Goal: Information Seeking & Learning: Learn about a topic

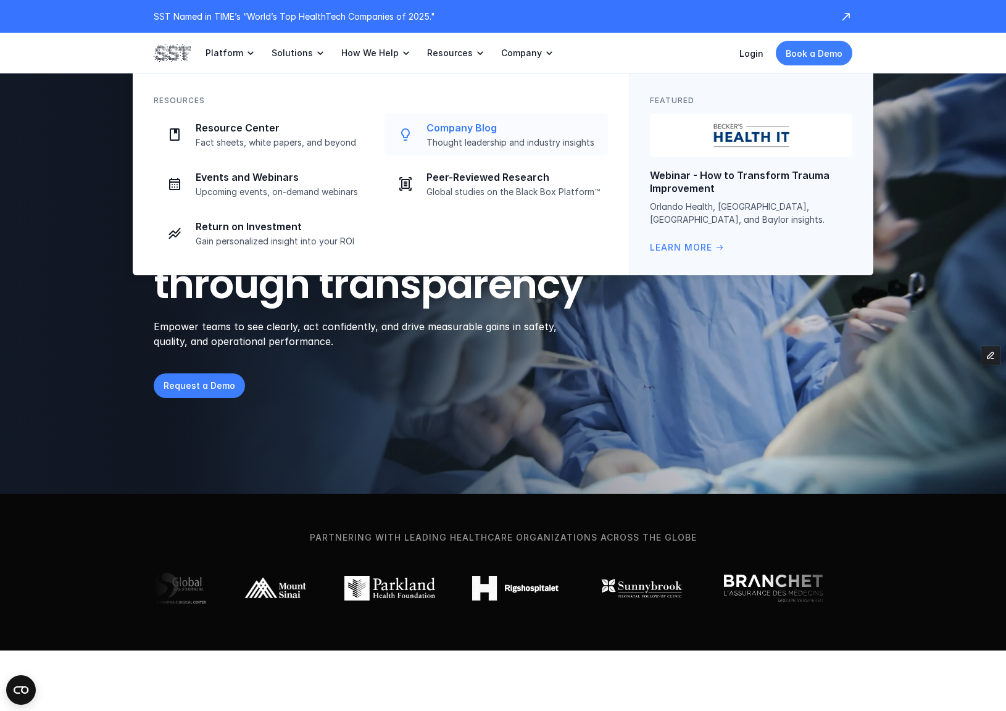
click at [481, 122] on p "Company Blog" at bounding box center [513, 128] width 174 height 13
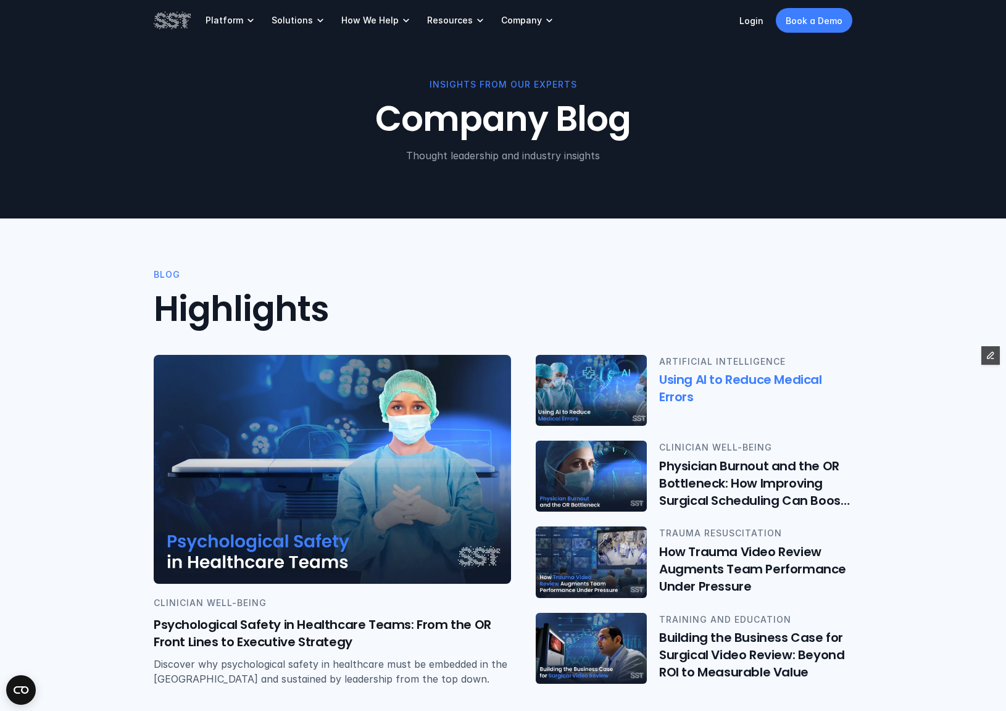
click at [629, 377] on img at bounding box center [591, 390] width 115 height 73
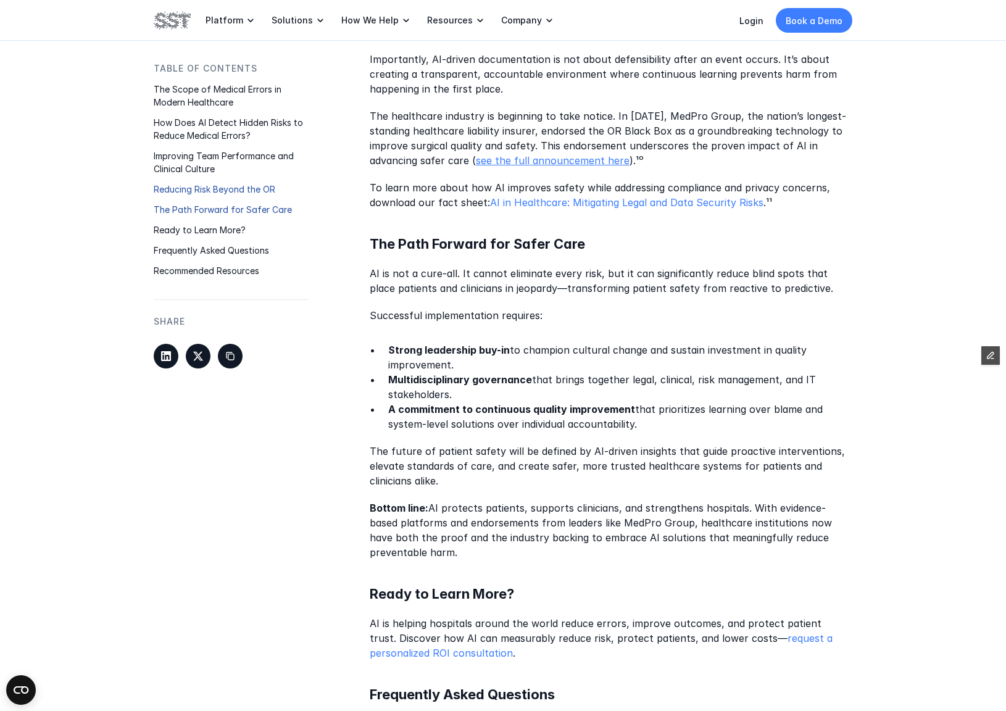
scroll to position [2203, 0]
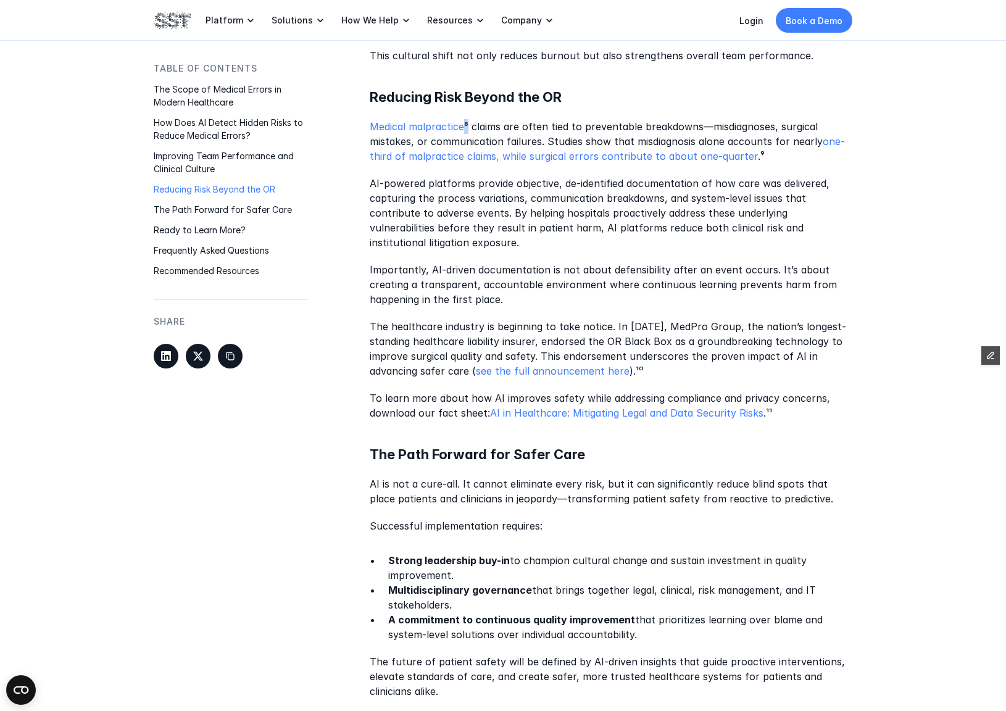
click at [466, 120] on p "Medical malpractice ⁸ claims are often tied to preventable breakdowns—misdiagno…" at bounding box center [611, 142] width 483 height 44
copy p "⁸"
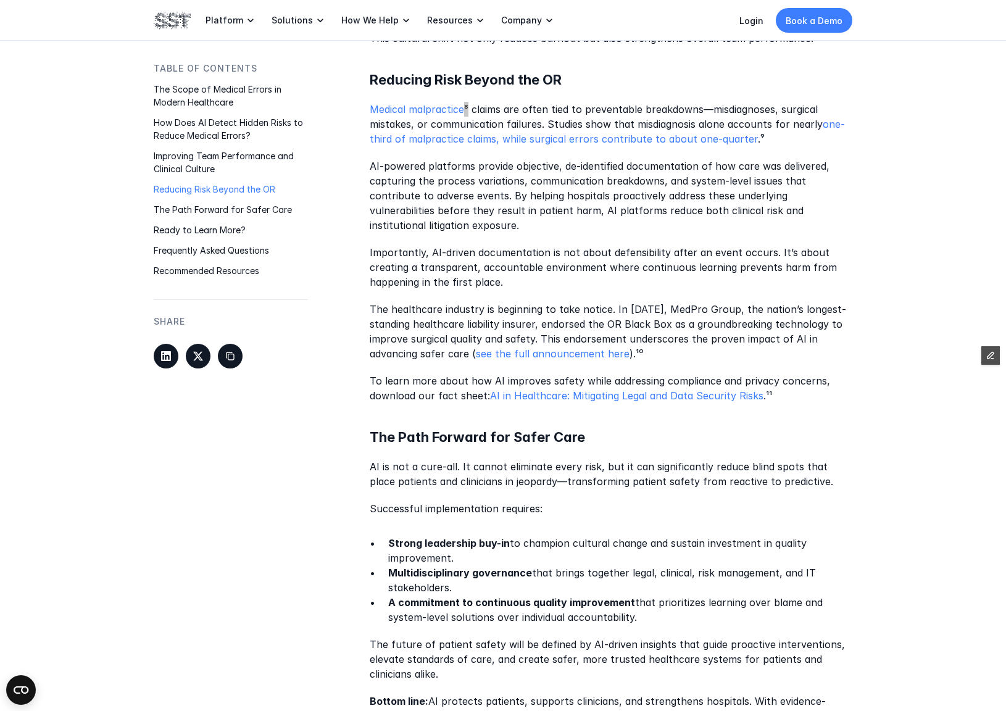
scroll to position [2203, 0]
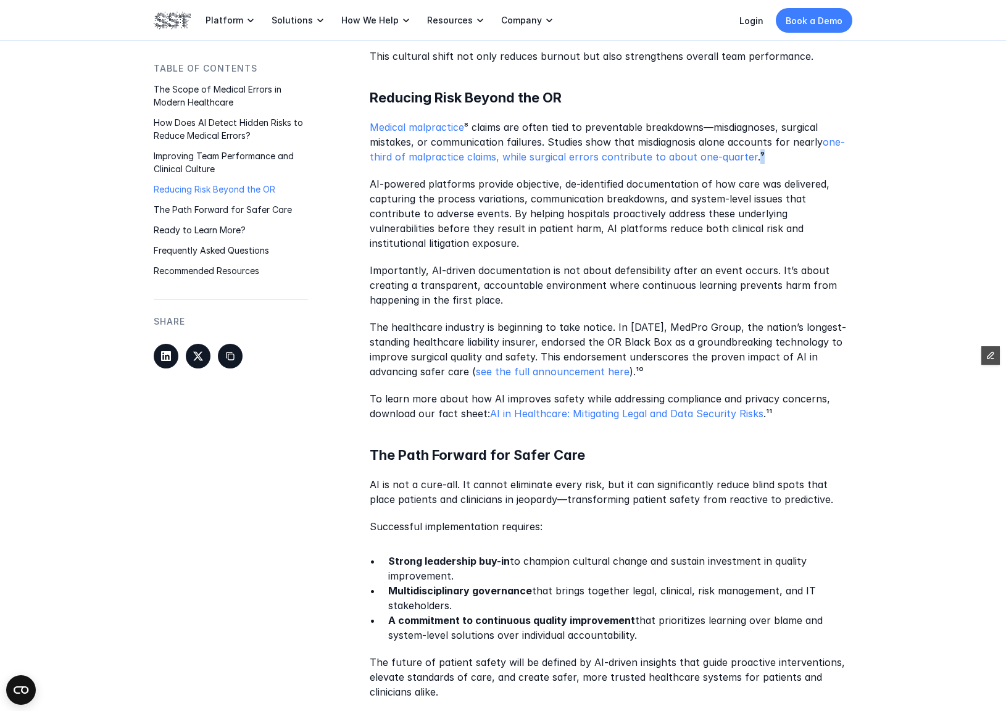
click at [750, 120] on p "Medical malpractice ⁸ claims are often tied to preventable breakdowns—misdiagno…" at bounding box center [611, 142] width 483 height 44
copy p "⁹"
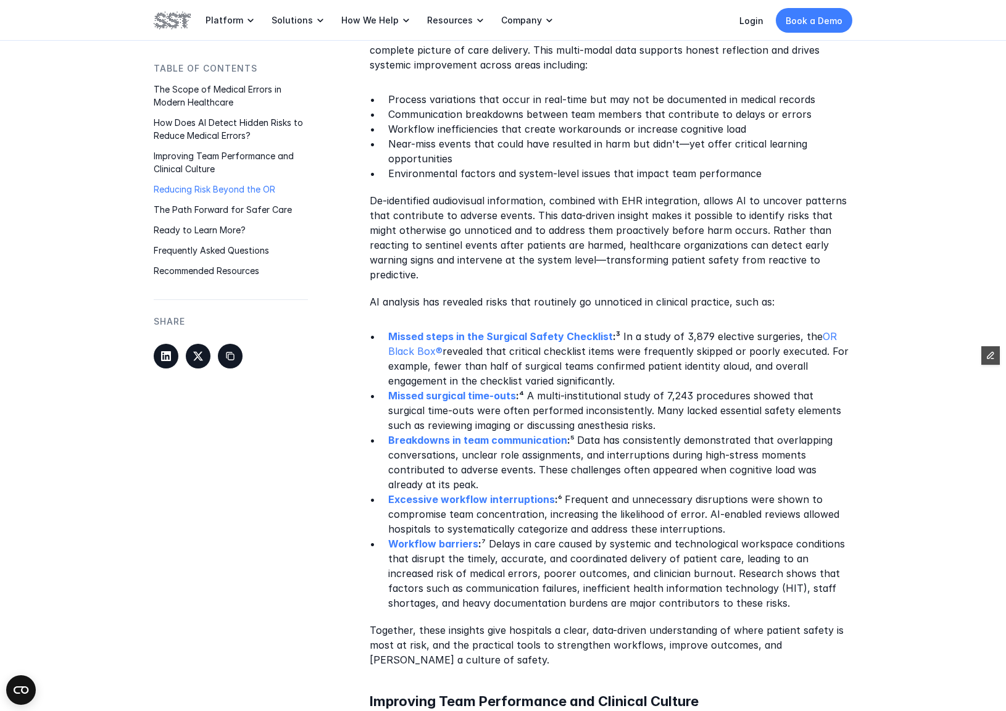
scroll to position [0, 0]
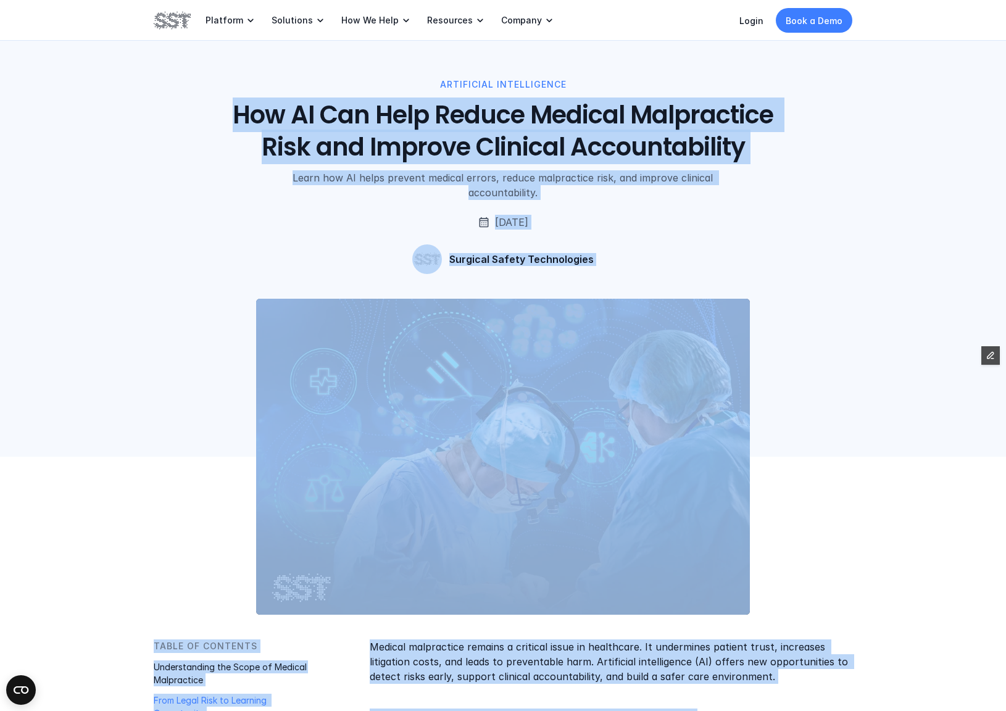
drag, startPoint x: 585, startPoint y: 588, endPoint x: 223, endPoint y: 108, distance: 601.0
copy div "How AI Can Help Reduce Medical Malpractice Risk and Improve Clinical Accountabi…"
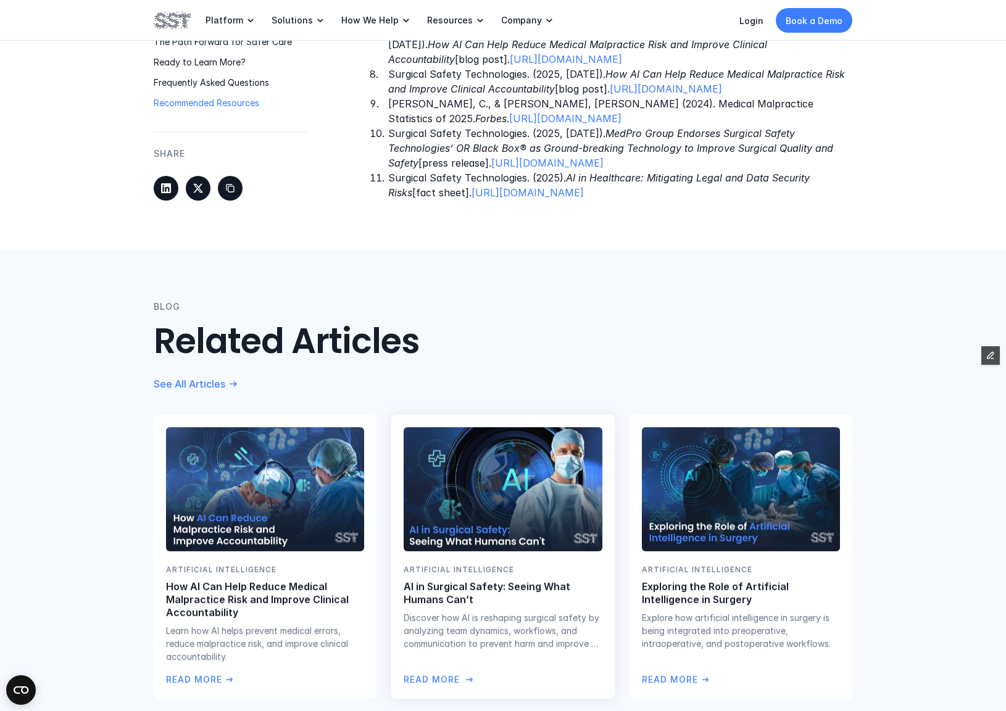
scroll to position [4248, 0]
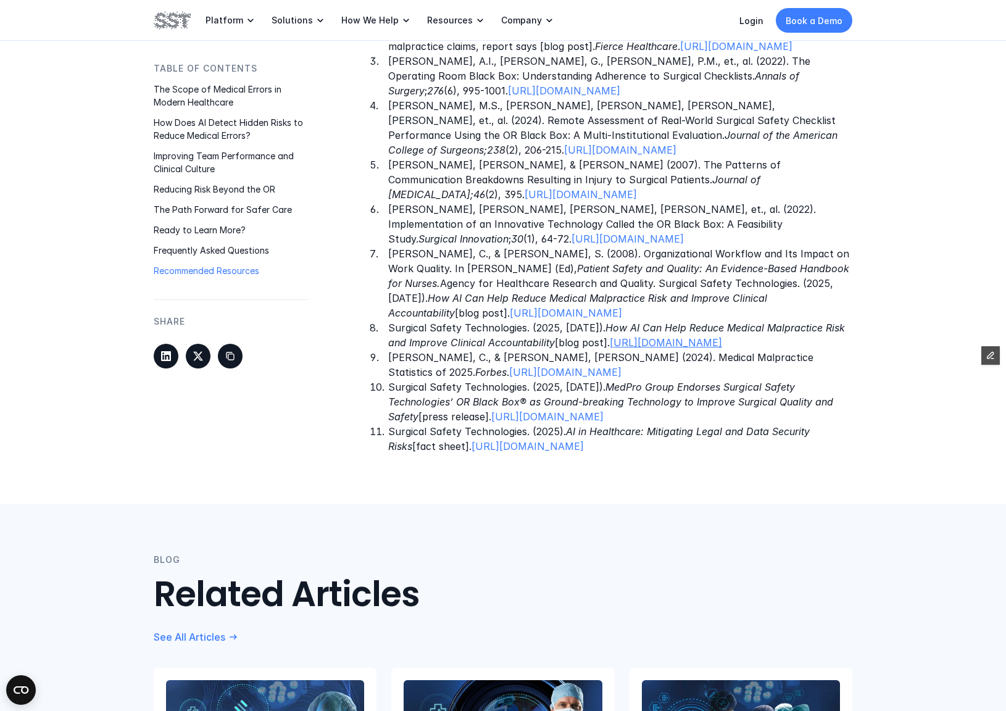
click at [610, 341] on link "[URL][DOMAIN_NAME]" at bounding box center [666, 343] width 112 height 12
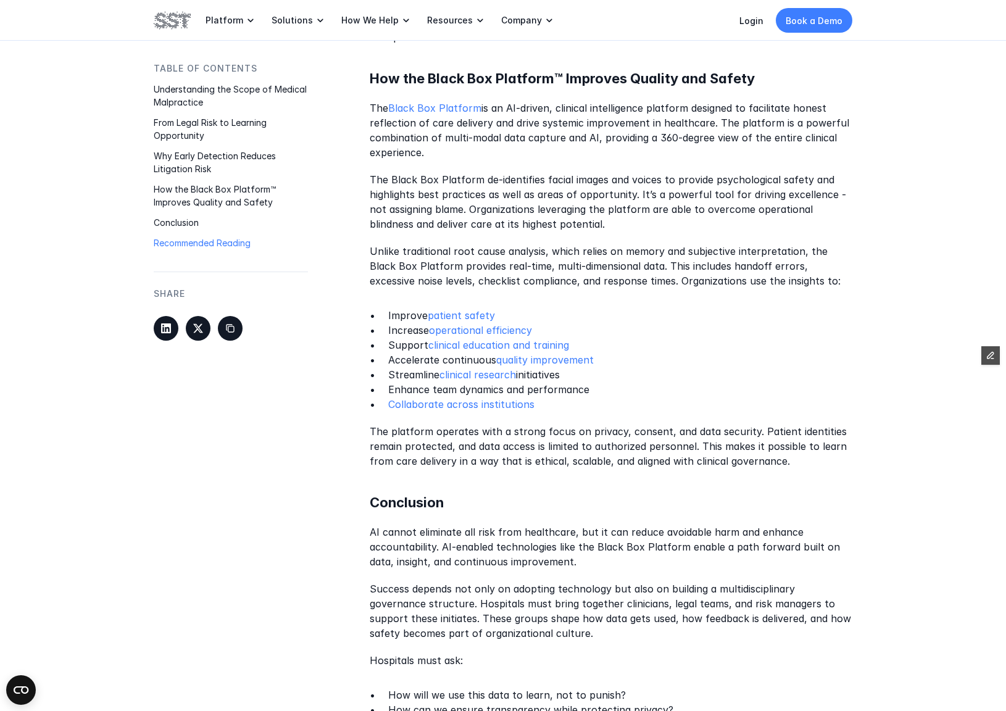
scroll to position [702, 0]
